Goal: Information Seeking & Learning: Learn about a topic

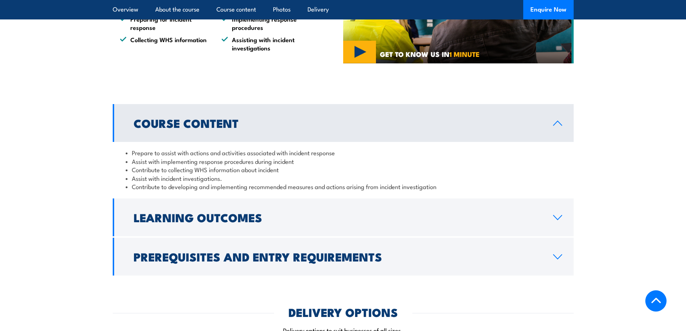
scroll to position [504, 0]
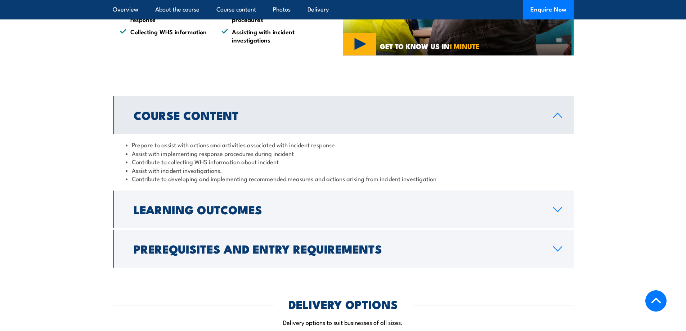
click at [254, 134] on link "Course Content" at bounding box center [343, 115] width 461 height 38
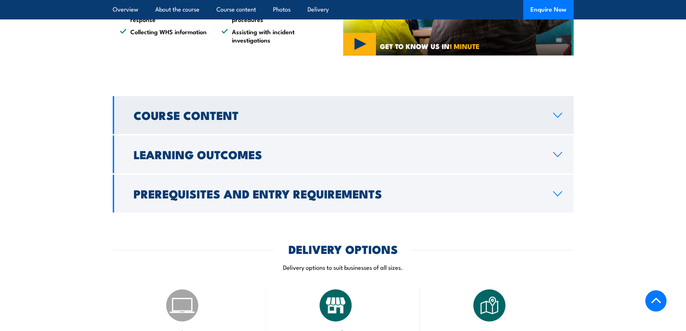
click at [254, 134] on link "Course Content" at bounding box center [343, 115] width 461 height 38
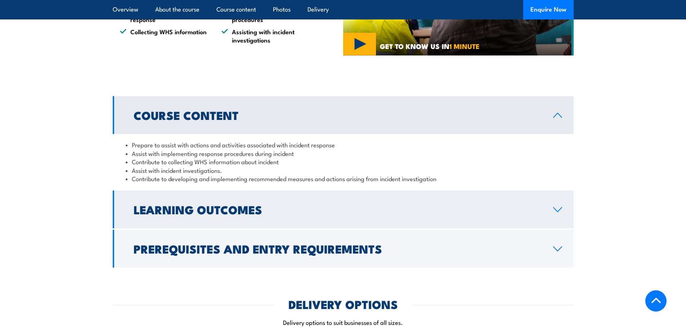
click at [245, 214] on h2 "Learning Outcomes" at bounding box center [338, 209] width 408 height 10
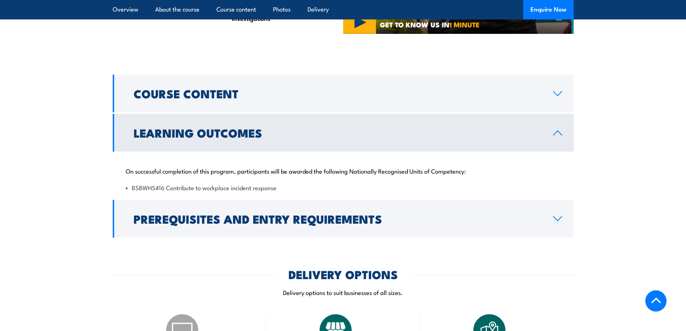
scroll to position [612, 0]
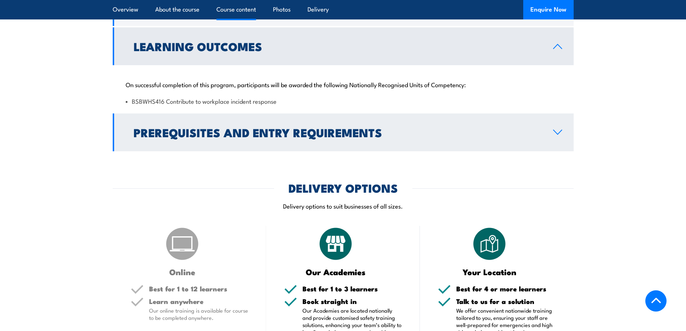
click at [271, 136] on link "Prerequisites and Entry Requirements" at bounding box center [343, 132] width 461 height 38
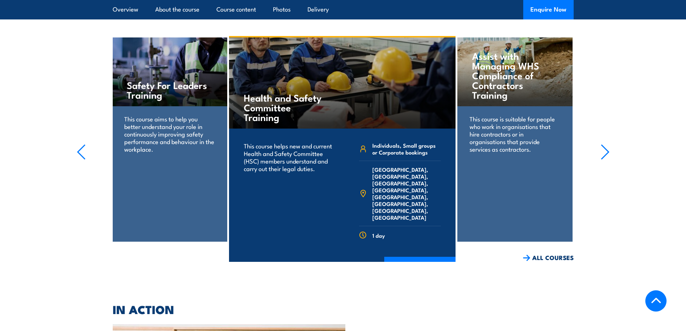
scroll to position [1080, 0]
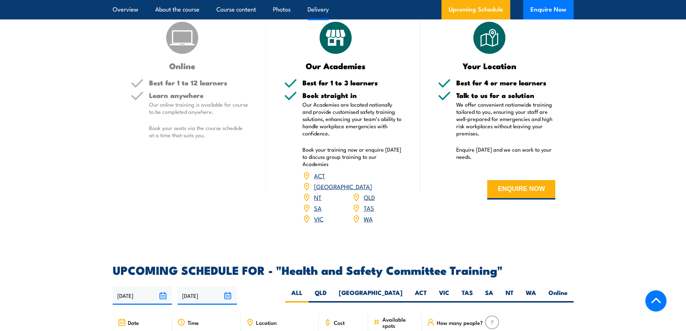
scroll to position [1081, 0]
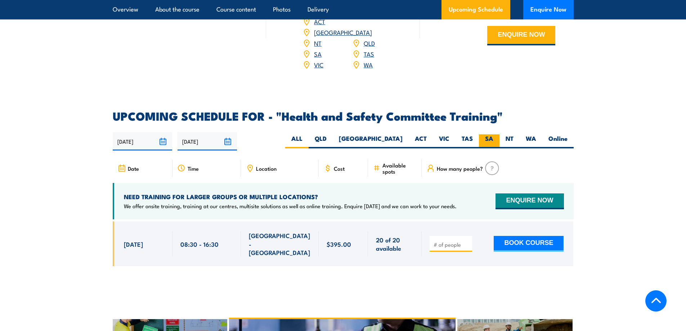
click at [489, 134] on label "SA" at bounding box center [489, 141] width 21 height 14
click at [493, 134] on input "SA" at bounding box center [495, 136] width 5 height 5
radio input "true"
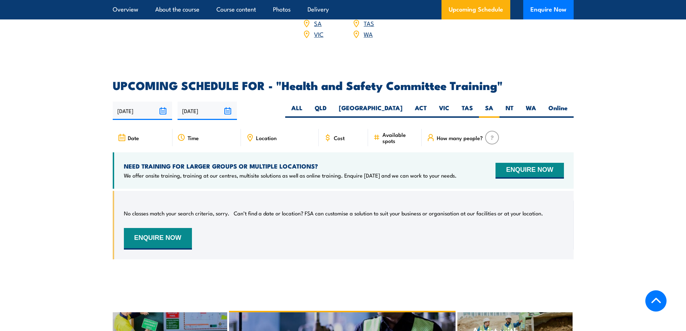
scroll to position [1108, 0]
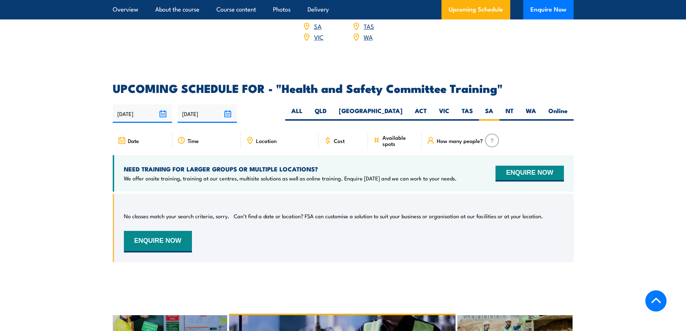
click at [212, 104] on input "16/03/2026" at bounding box center [207, 113] width 59 height 18
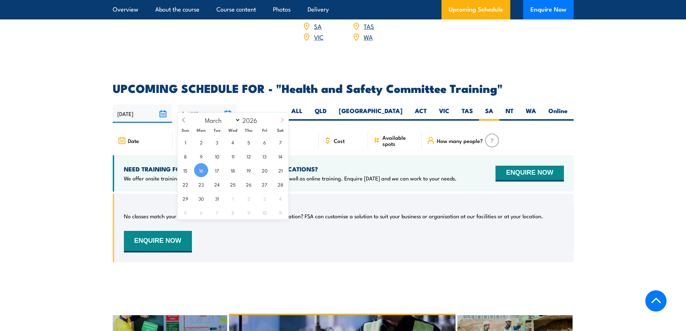
click at [285, 118] on icon at bounding box center [282, 119] width 5 height 5
click at [280, 120] on icon at bounding box center [282, 119] width 5 height 5
select select "5"
click at [216, 196] on span "30" at bounding box center [217, 198] width 14 height 14
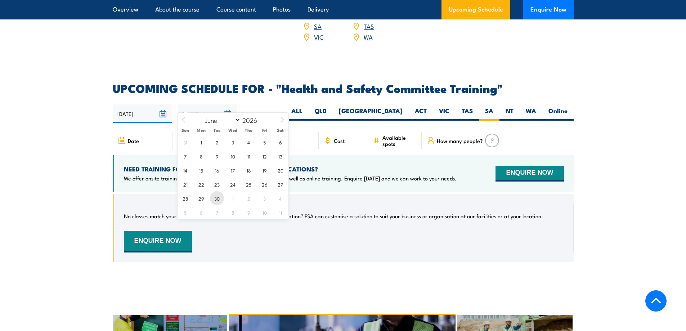
type input "30/06/2026"
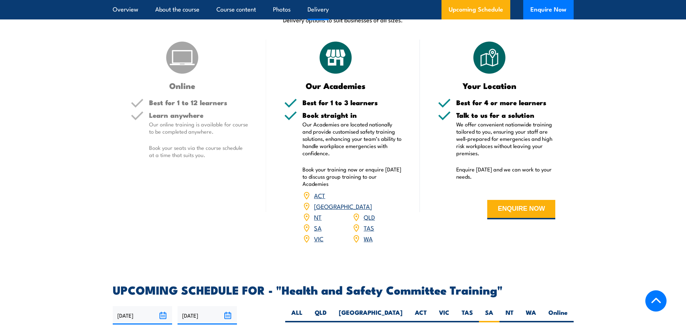
scroll to position [892, 0]
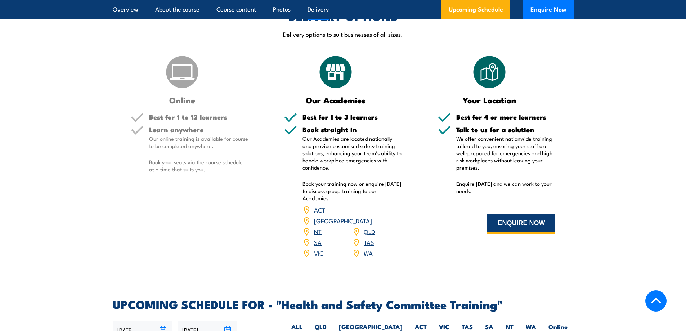
click at [515, 218] on button "ENQUIRE NOW" at bounding box center [521, 223] width 68 height 19
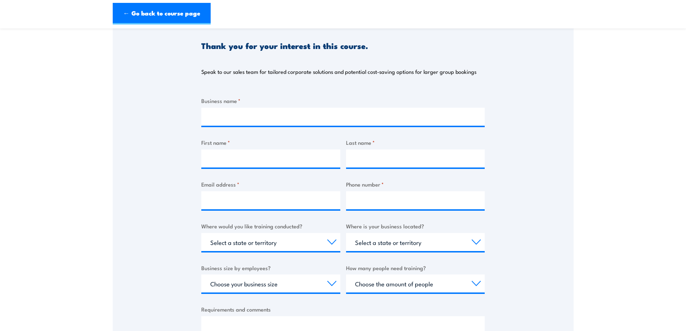
scroll to position [180, 0]
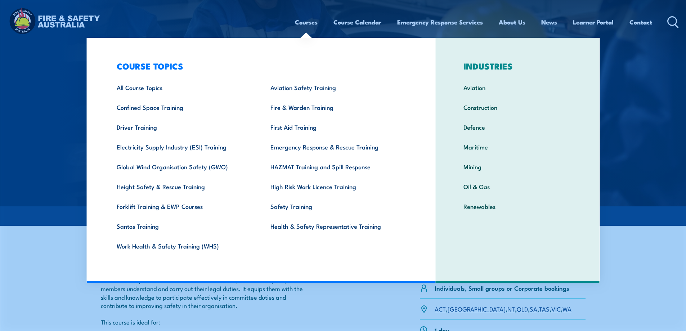
click at [308, 22] on link "Courses" at bounding box center [306, 22] width 23 height 19
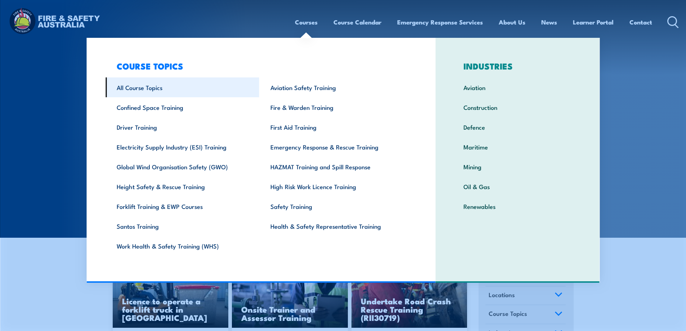
click at [149, 89] on link "All Course Topics" at bounding box center [183, 87] width 154 height 20
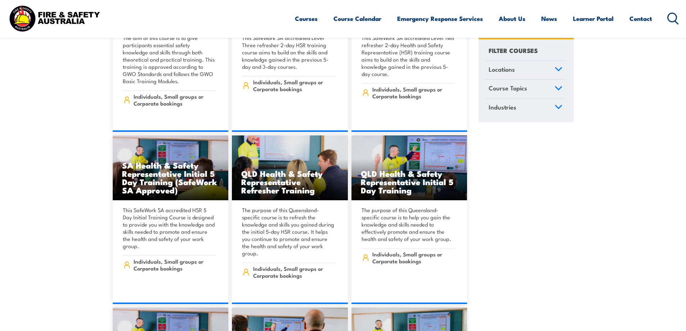
scroll to position [3134, 0]
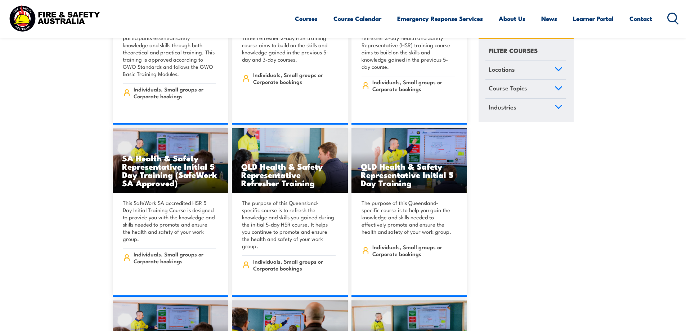
click at [677, 31] on div "Courses Course Calendar Emergency Response Services Services Overview Emergency…" at bounding box center [487, 18] width 384 height 31
click at [667, 16] on div "Courses Course Calendar Emergency Response Services Services Overview Emergency…" at bounding box center [487, 18] width 384 height 31
click at [675, 21] on icon at bounding box center [676, 22] width 3 height 3
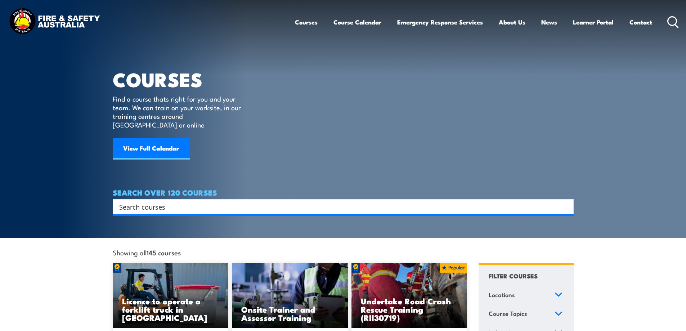
click at [250, 201] on input "Search input" at bounding box center [338, 206] width 439 height 11
type input "incident"
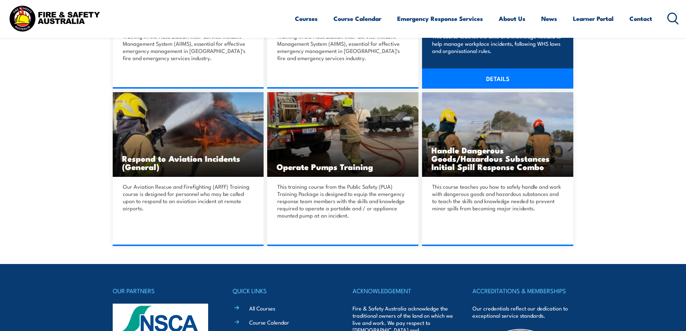
scroll to position [756, 0]
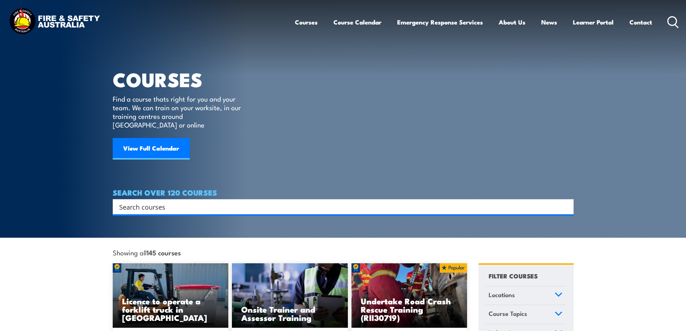
click at [265, 201] on input "Search input" at bounding box center [338, 206] width 439 height 11
type input "fire warden"
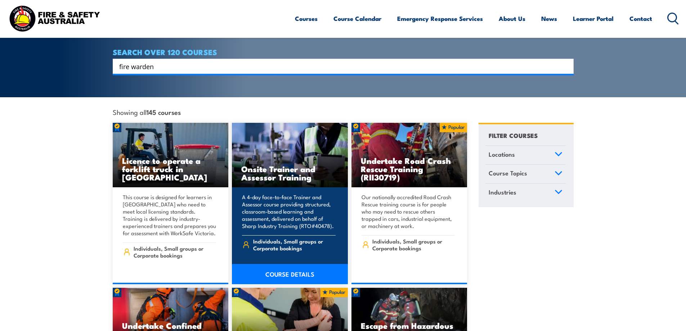
scroll to position [144, 0]
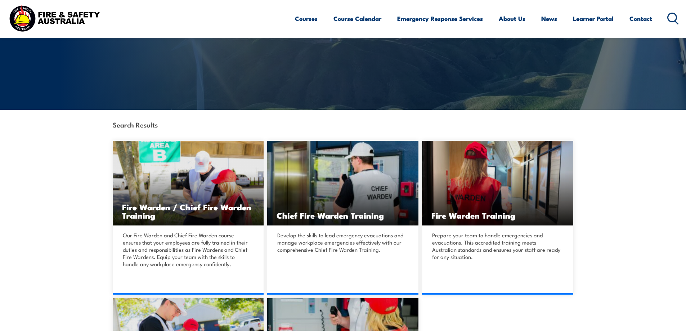
scroll to position [108, 0]
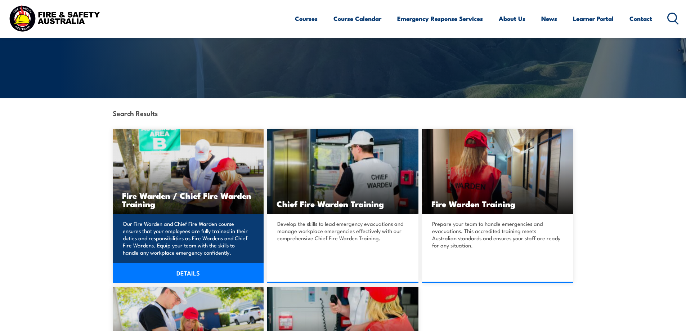
click at [198, 271] on link "DETAILS" at bounding box center [188, 273] width 151 height 20
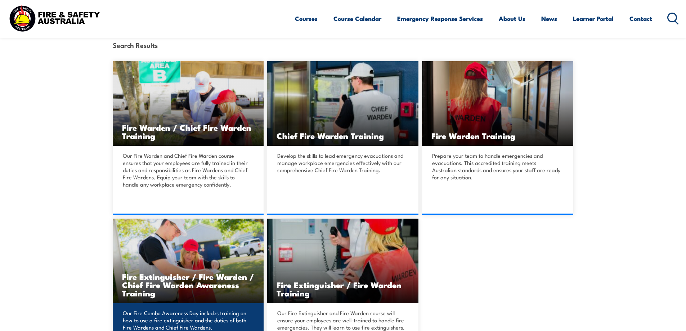
scroll to position [180, 0]
